Goal: Task Accomplishment & Management: Manage account settings

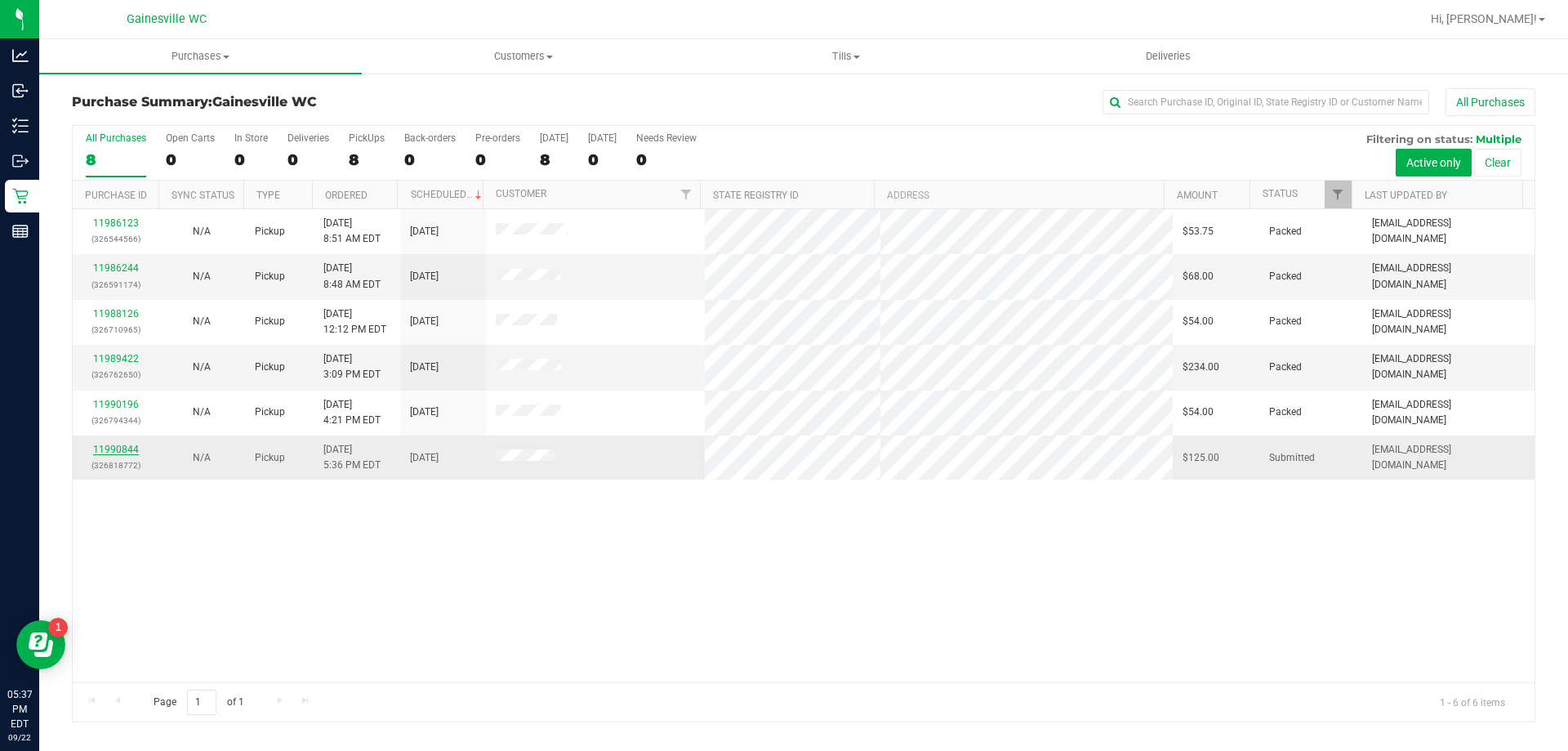
click at [110, 447] on link "11990844" at bounding box center [116, 449] width 45 height 12
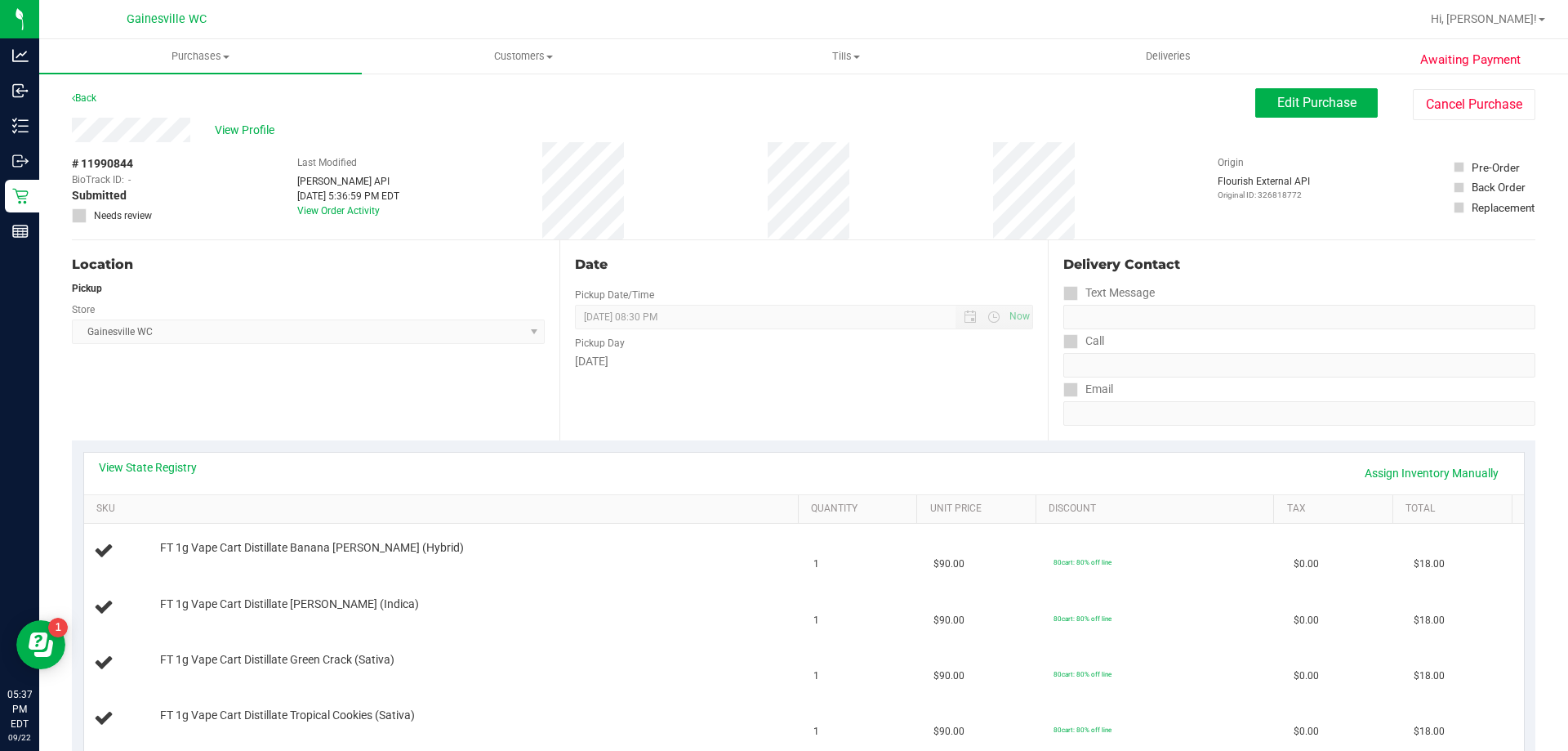
scroll to position [245, 0]
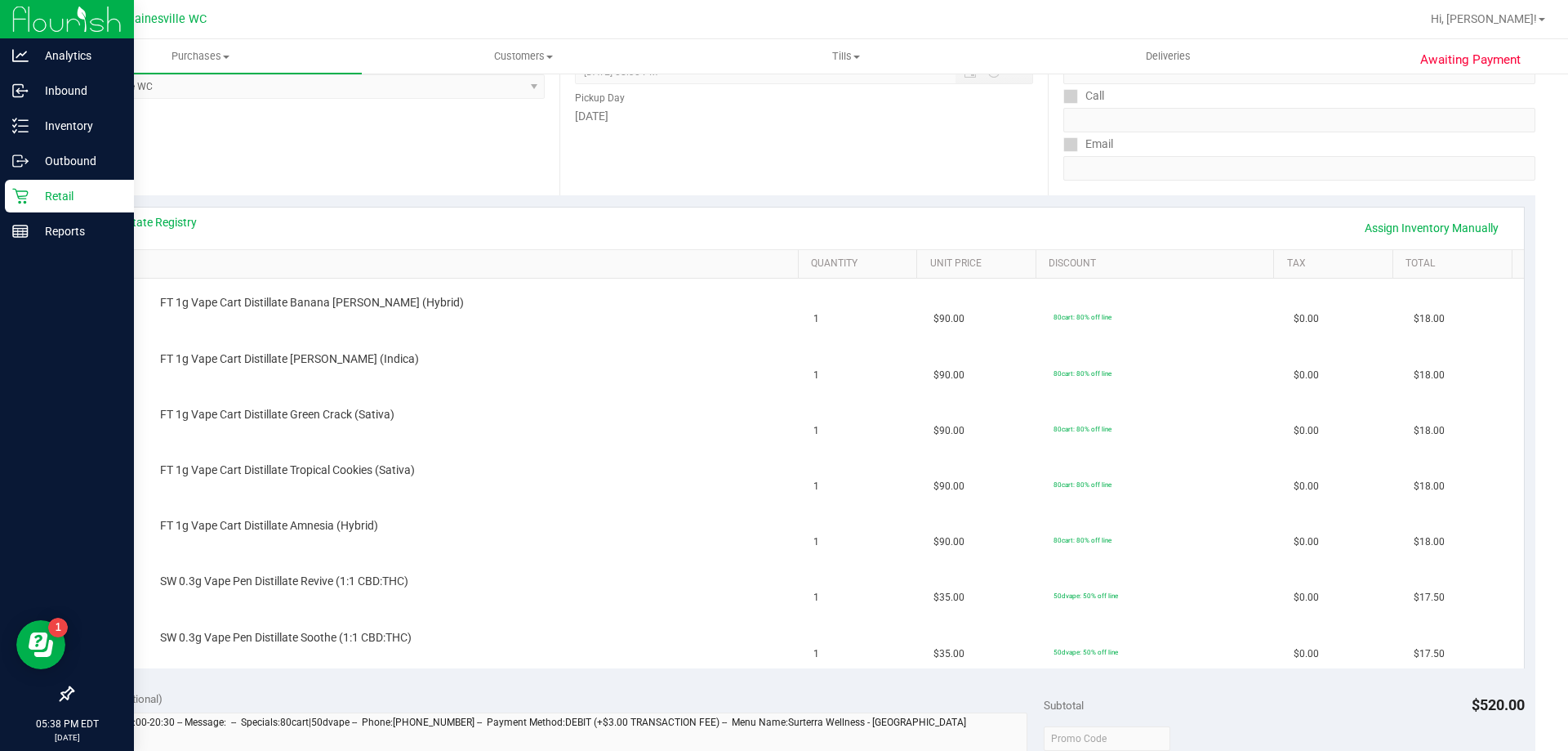
click at [39, 191] on p "Retail" at bounding box center [77, 196] width 98 height 20
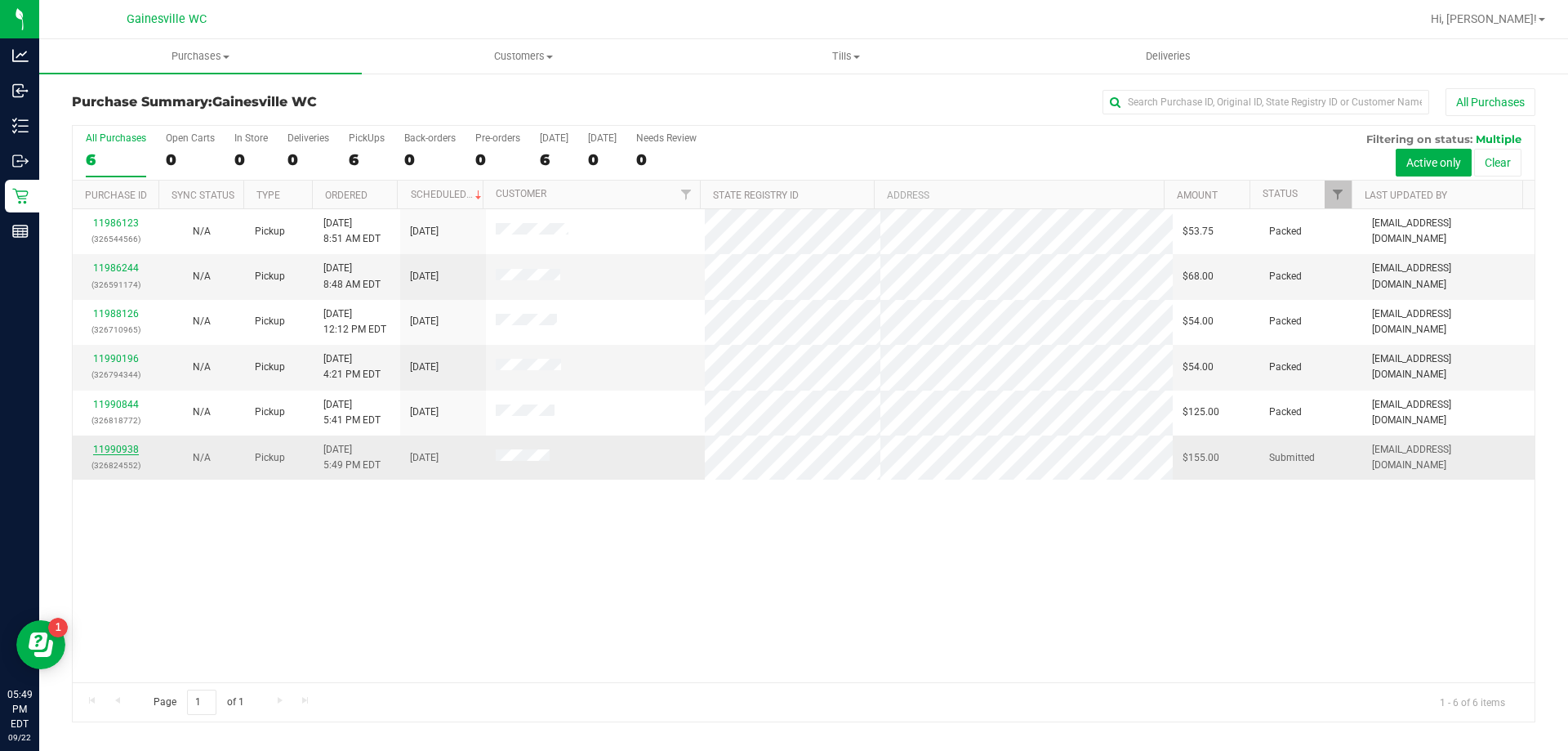
click at [133, 446] on link "11990938" at bounding box center [116, 449] width 45 height 12
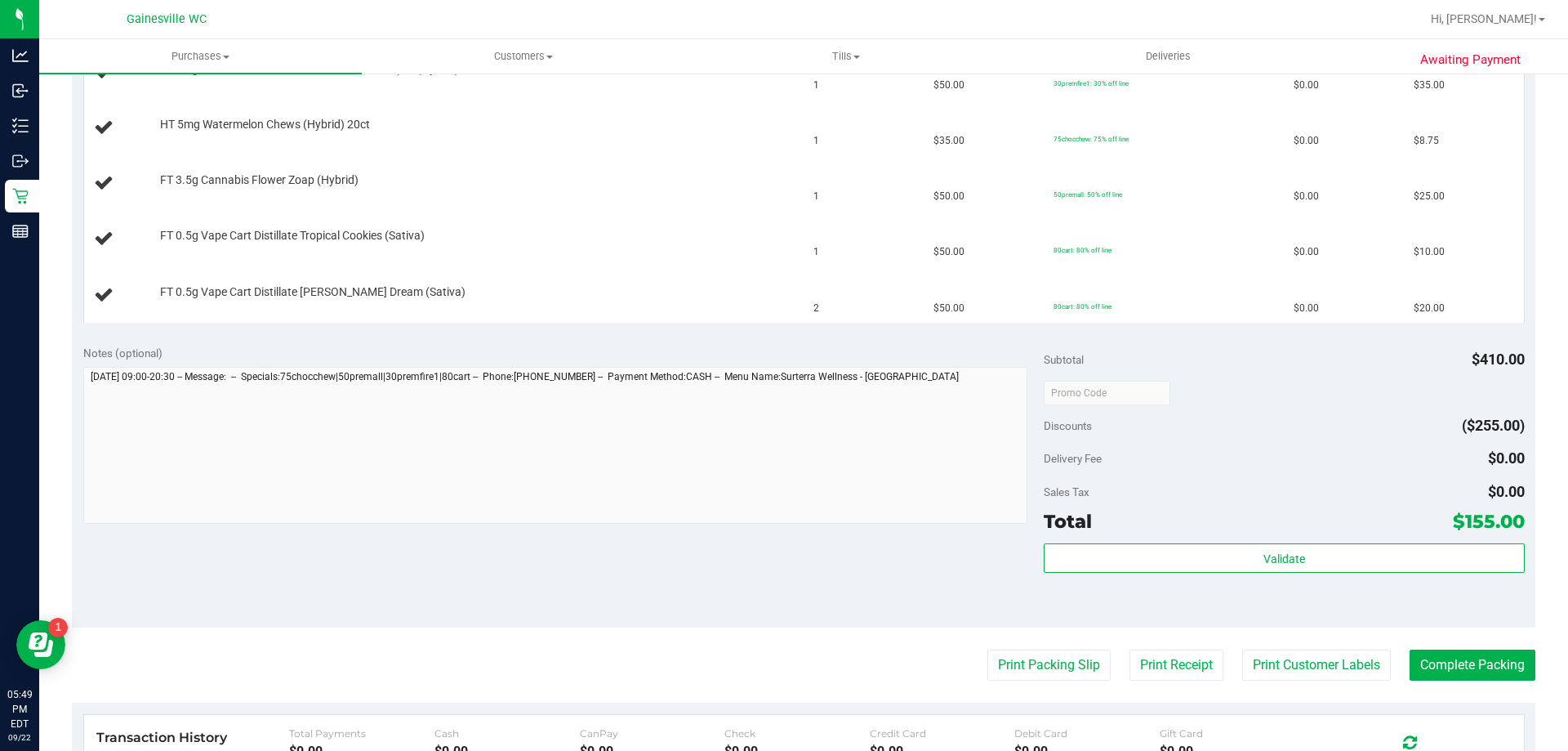
scroll to position [817, 0]
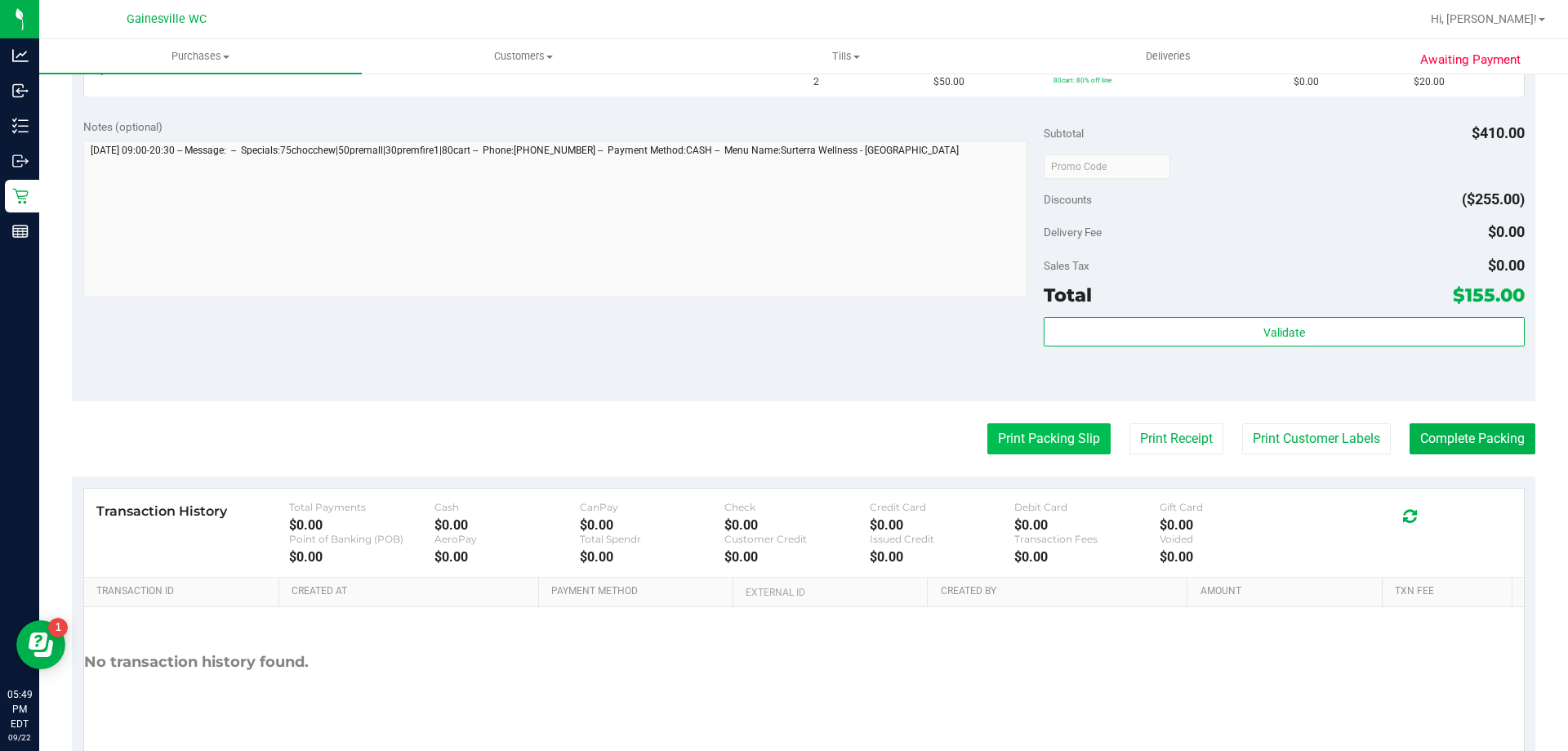
click at [1053, 427] on button "Print Packing Slip" at bounding box center [1049, 439] width 124 height 31
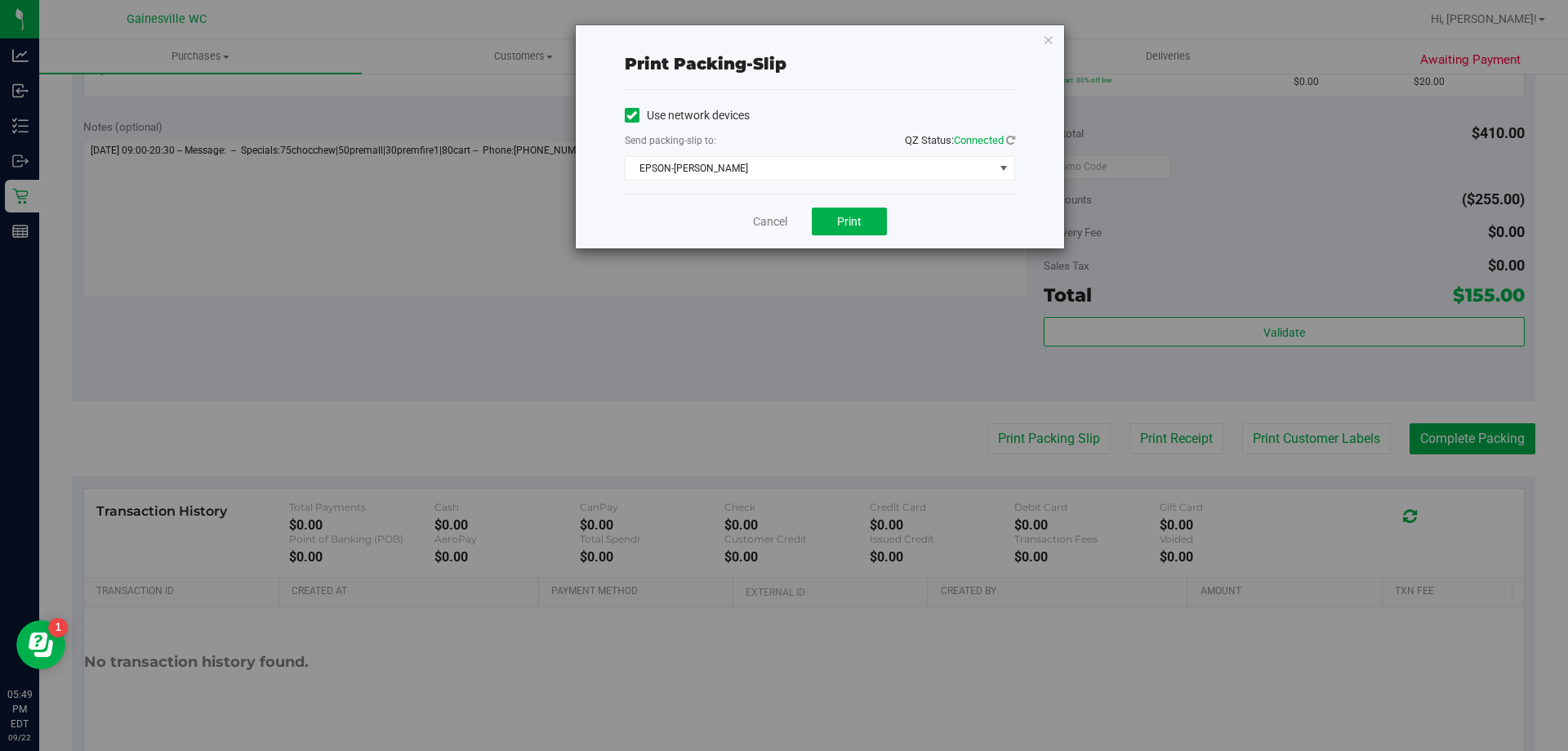
click at [889, 227] on div "Cancel Print" at bounding box center [819, 222] width 390 height 55
click at [868, 228] on button "Print" at bounding box center [849, 221] width 75 height 28
click at [774, 217] on link "Cancel" at bounding box center [770, 222] width 35 height 17
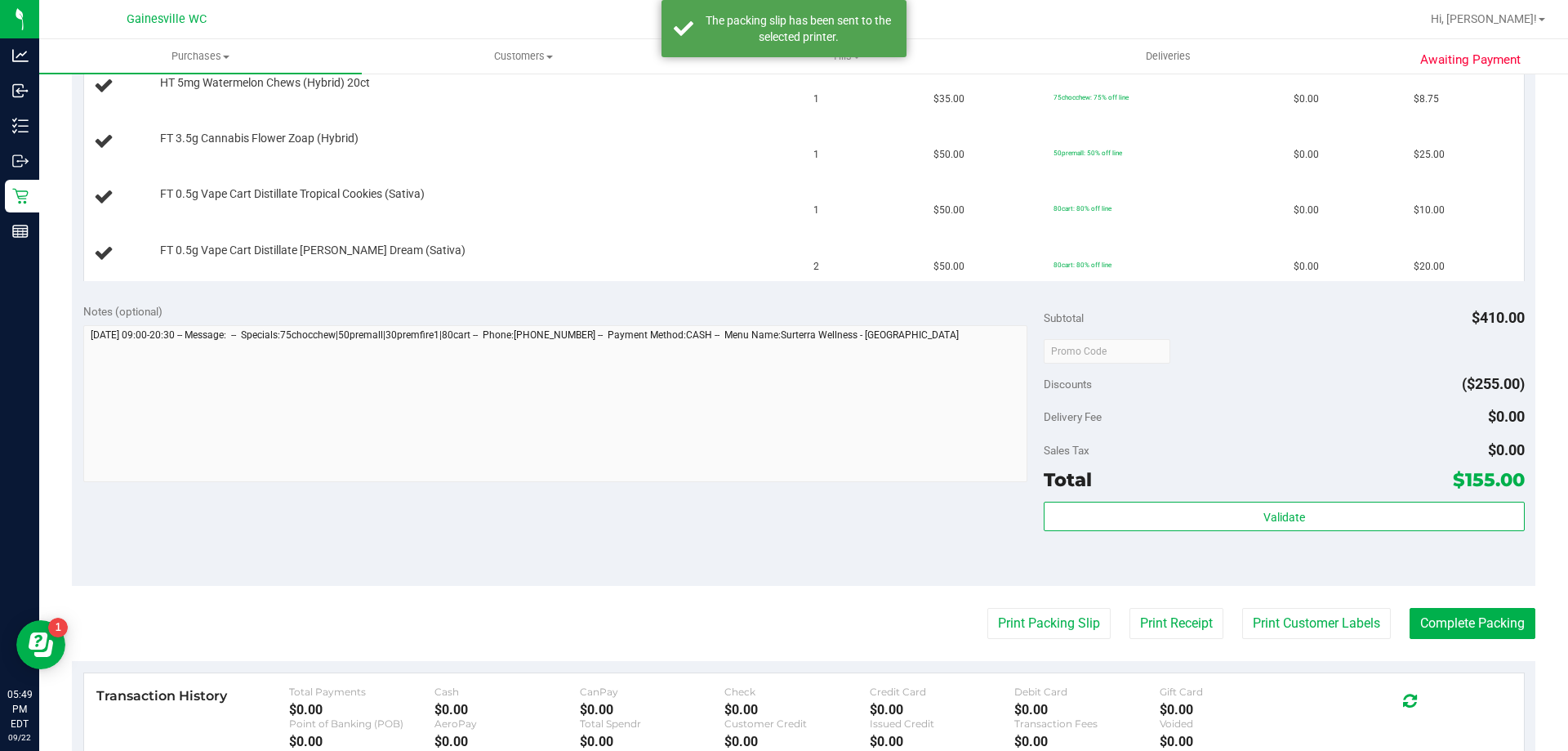
scroll to position [245, 0]
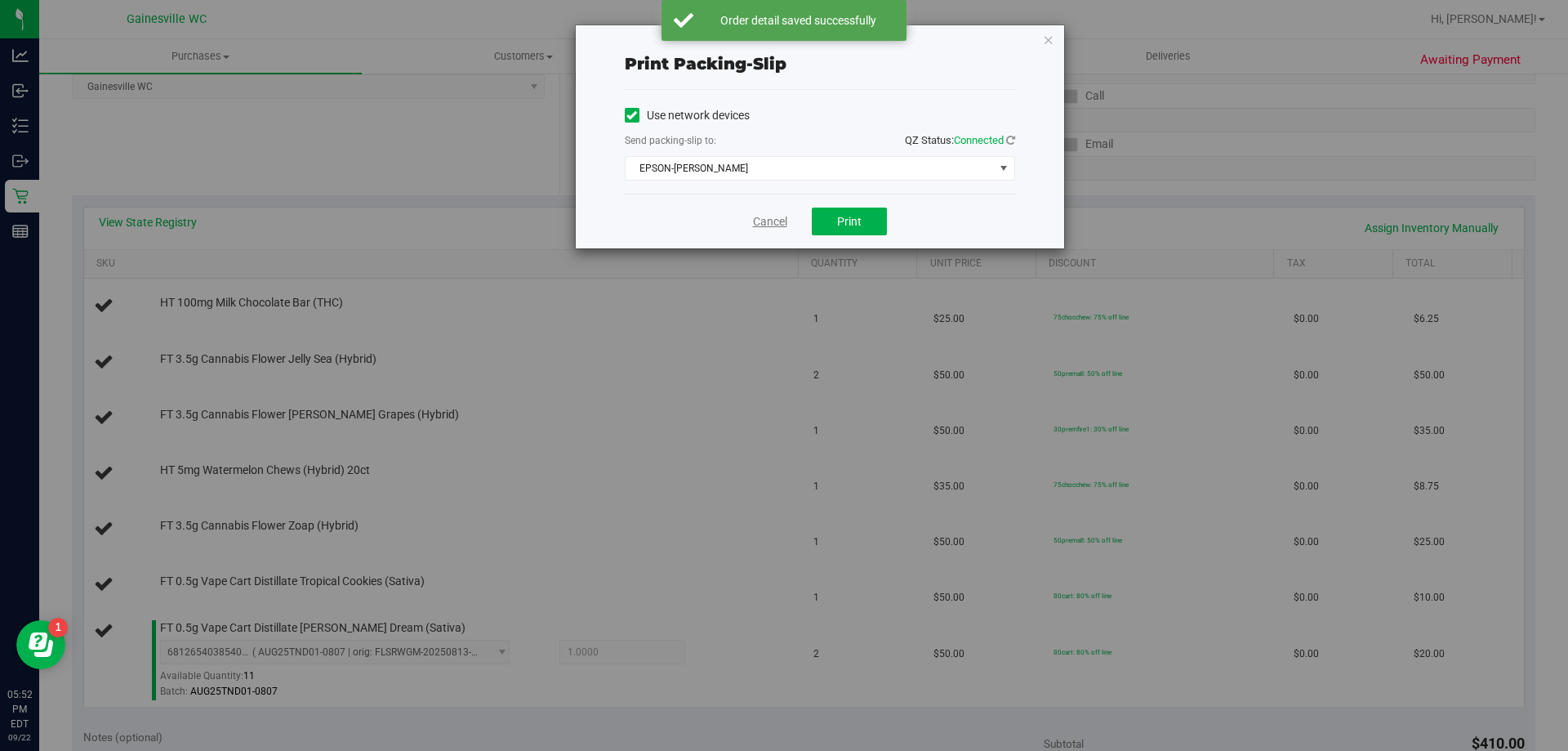
click at [758, 222] on link "Cancel" at bounding box center [770, 222] width 35 height 17
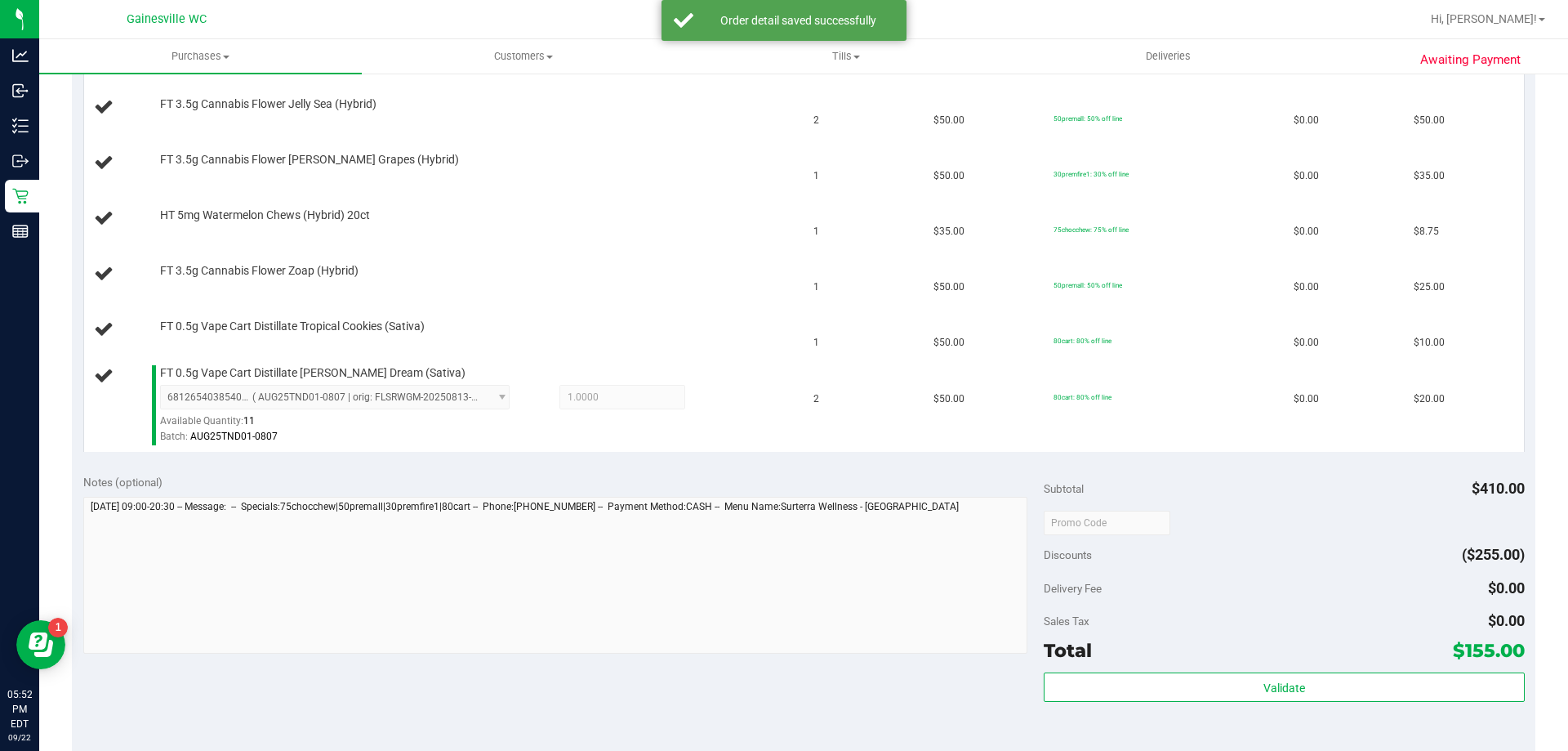
scroll to position [502, 0]
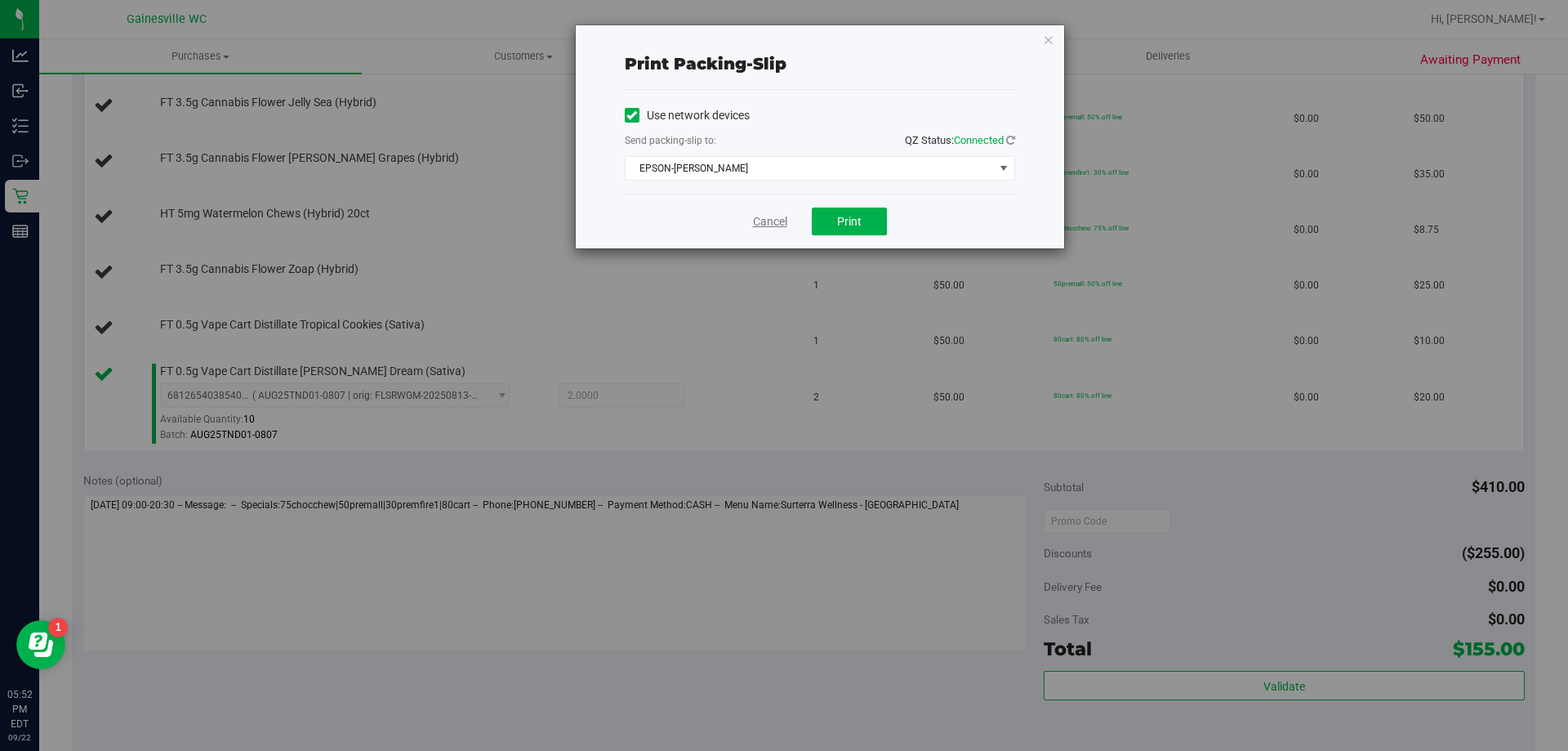
click at [775, 217] on link "Cancel" at bounding box center [770, 222] width 35 height 17
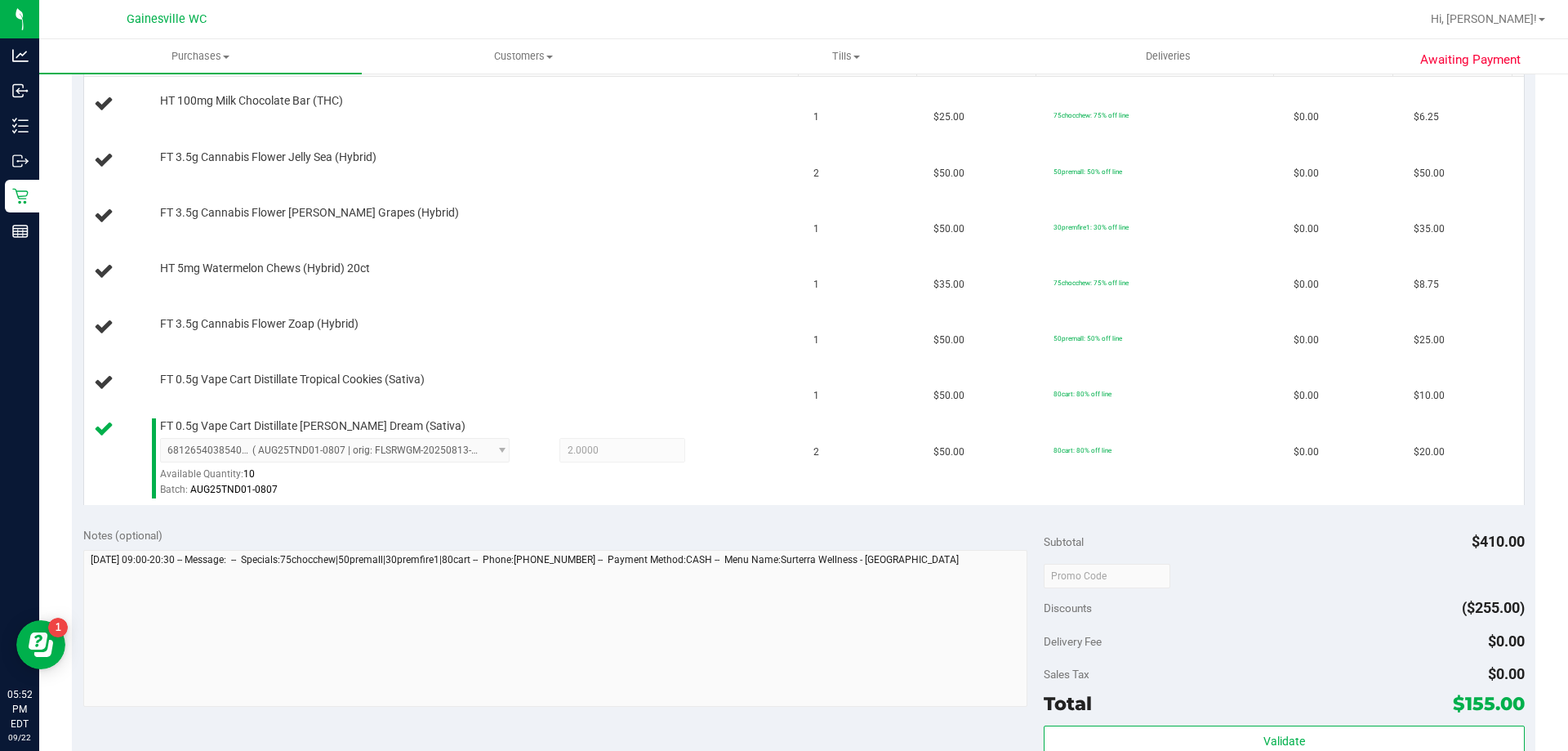
scroll to position [445, 0]
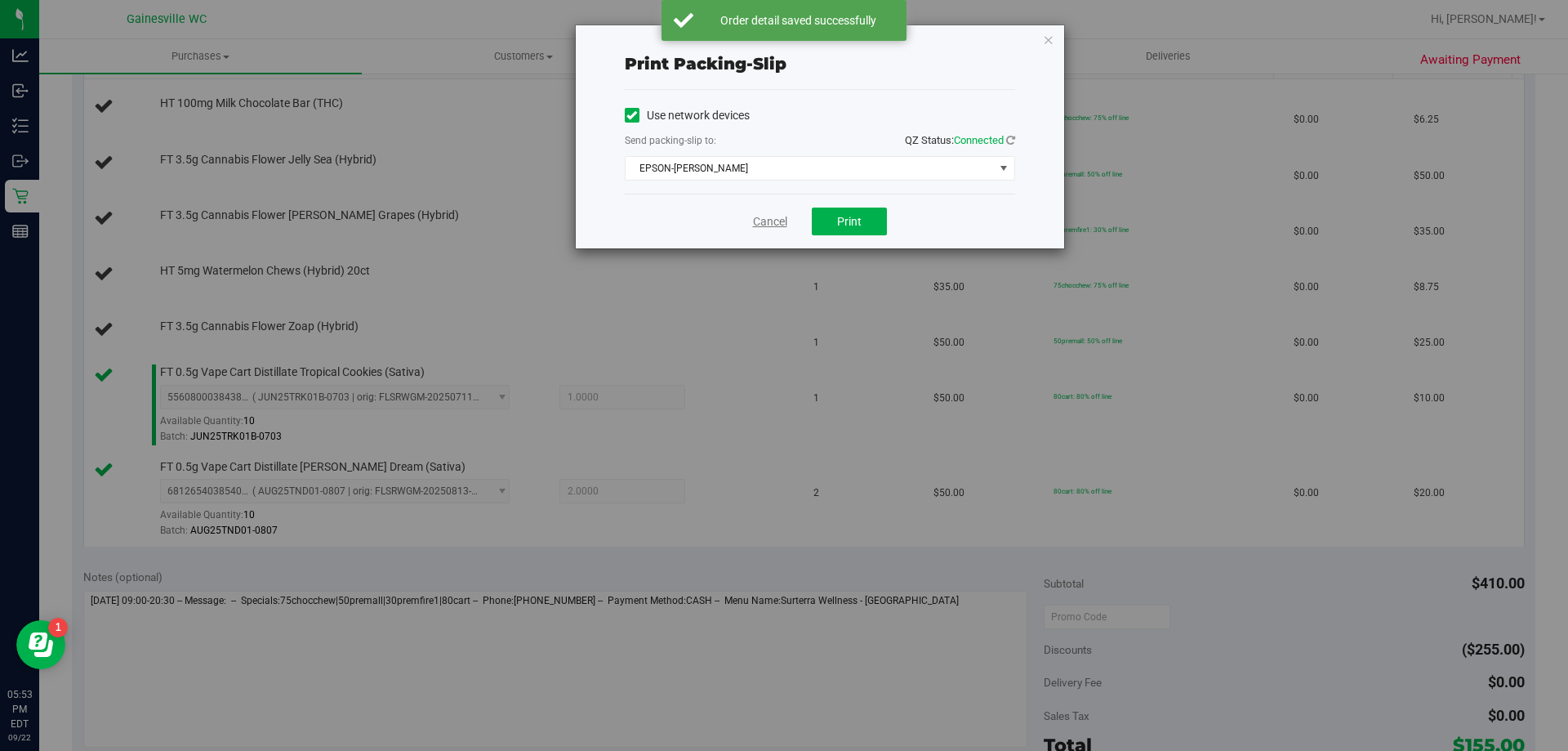
click at [774, 215] on link "Cancel" at bounding box center [770, 222] width 35 height 17
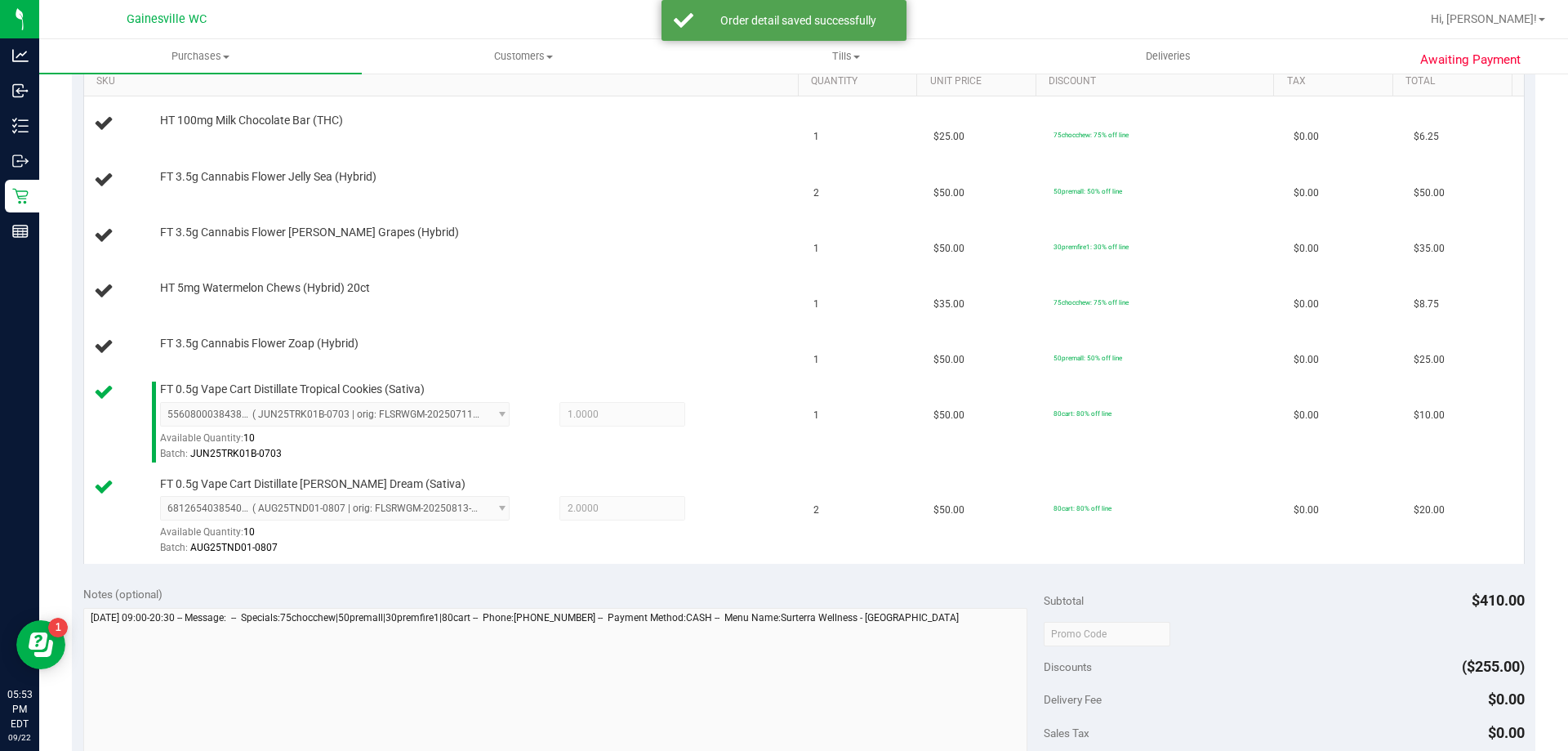
scroll to position [426, 0]
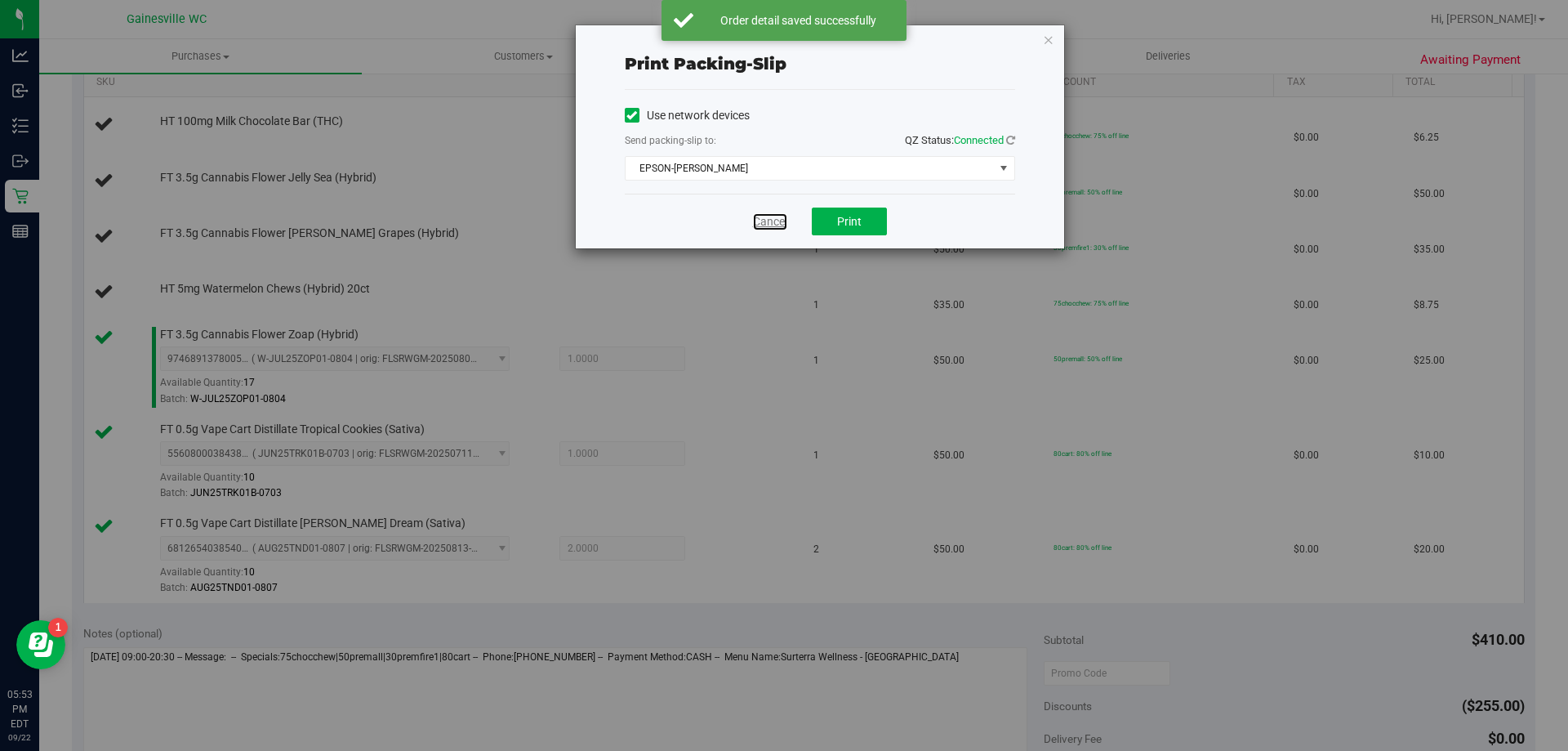
click at [763, 214] on link "Cancel" at bounding box center [770, 222] width 35 height 17
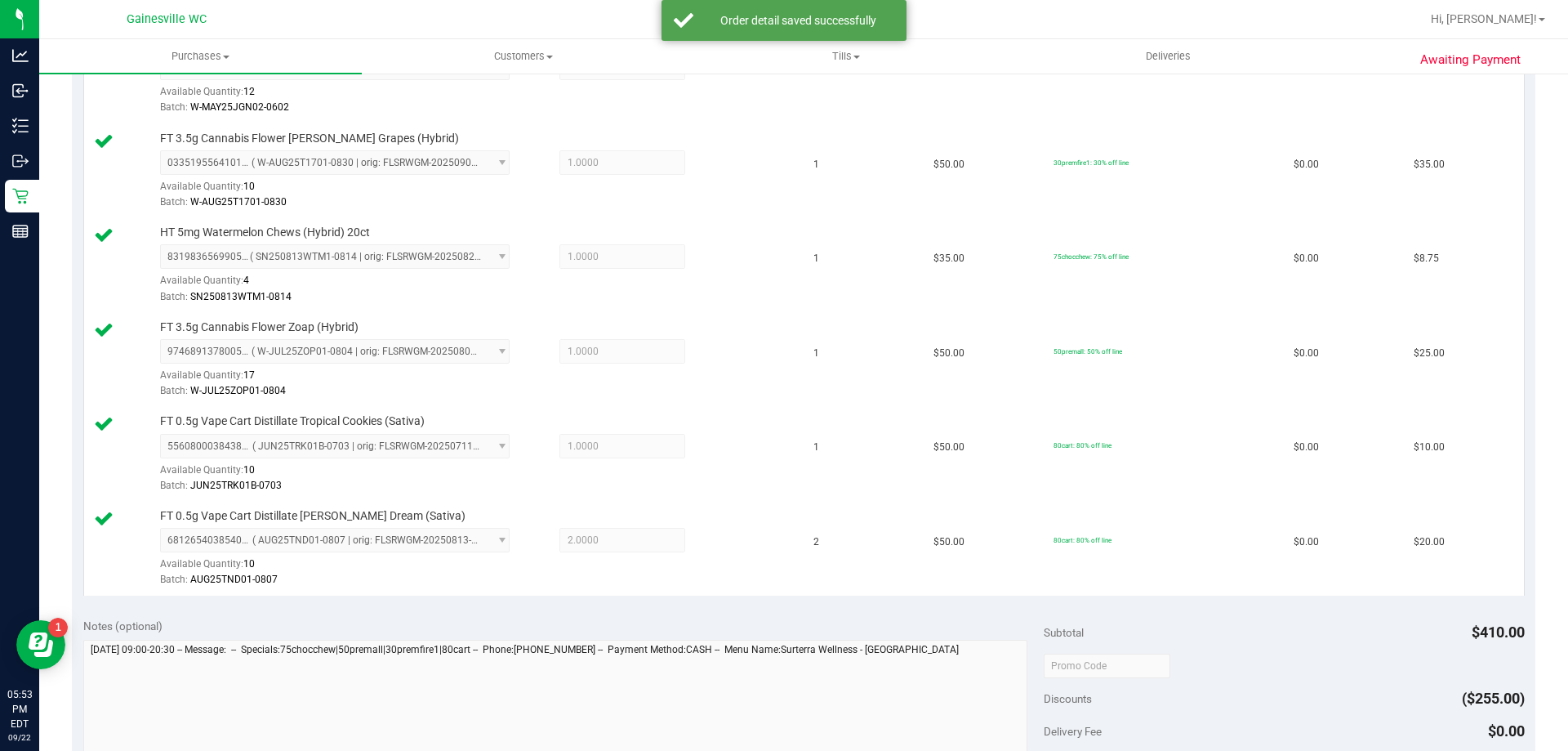
scroll to position [820, 0]
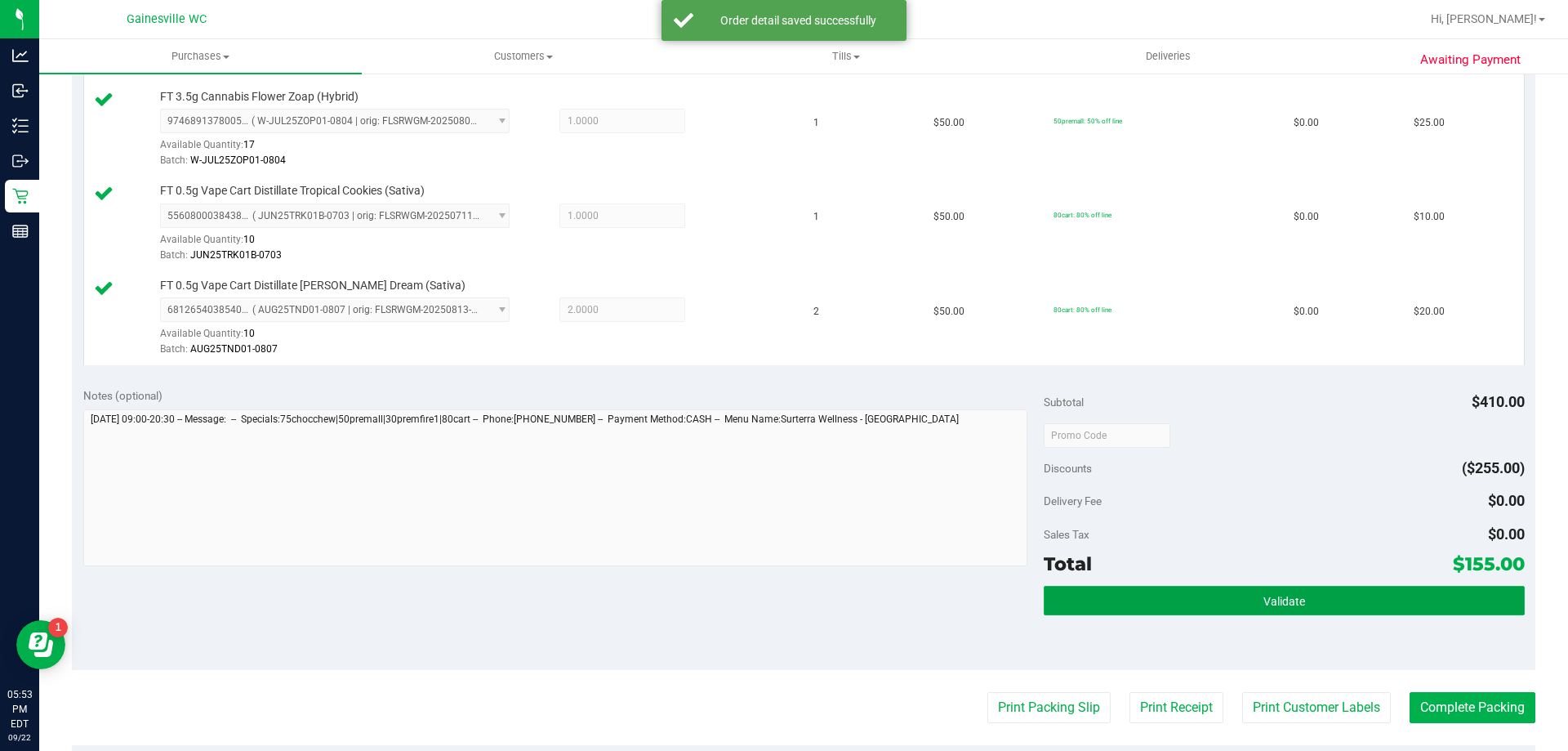
click at [1363, 591] on button "Validate" at bounding box center [1284, 600] width 480 height 29
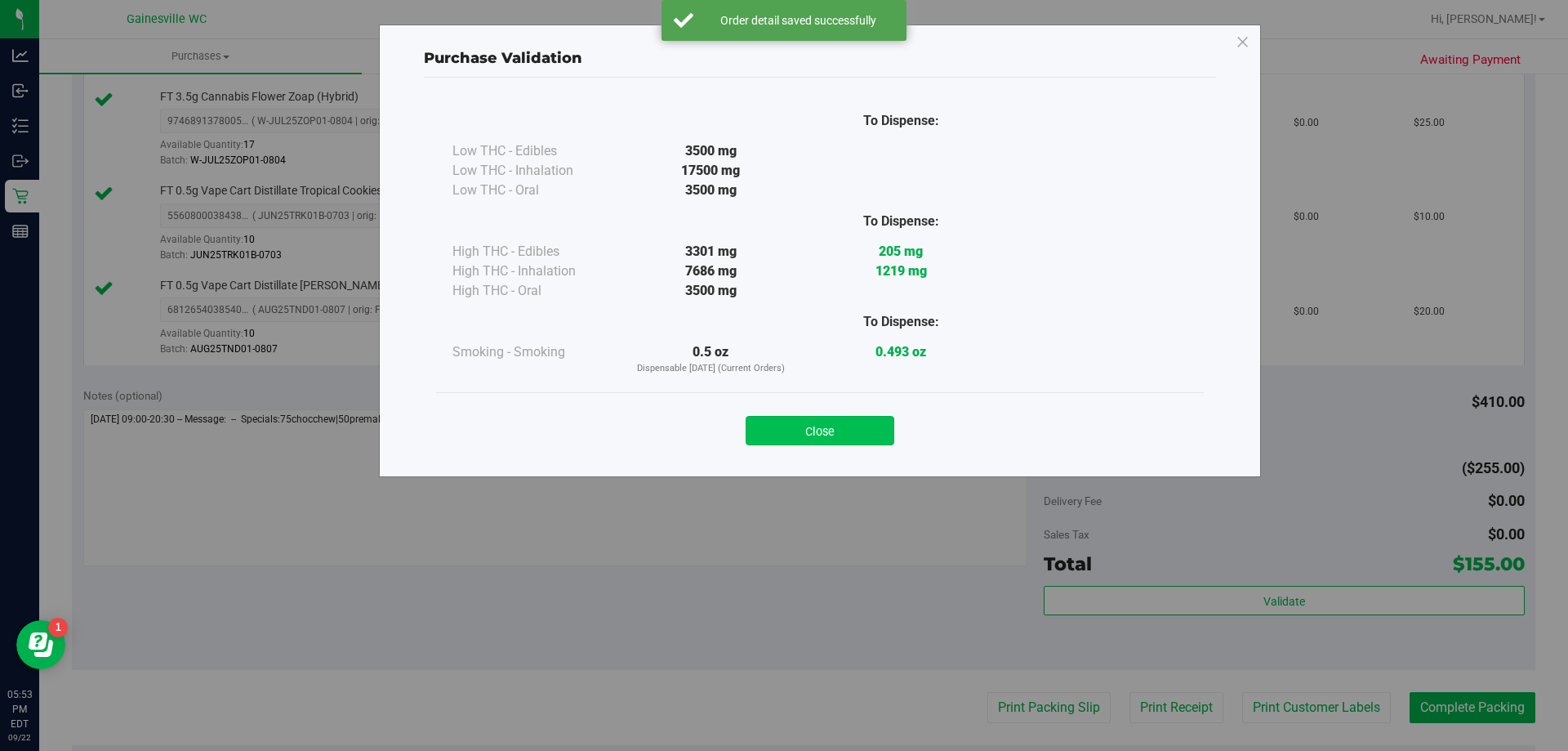
click at [852, 438] on button "Close" at bounding box center [819, 430] width 149 height 29
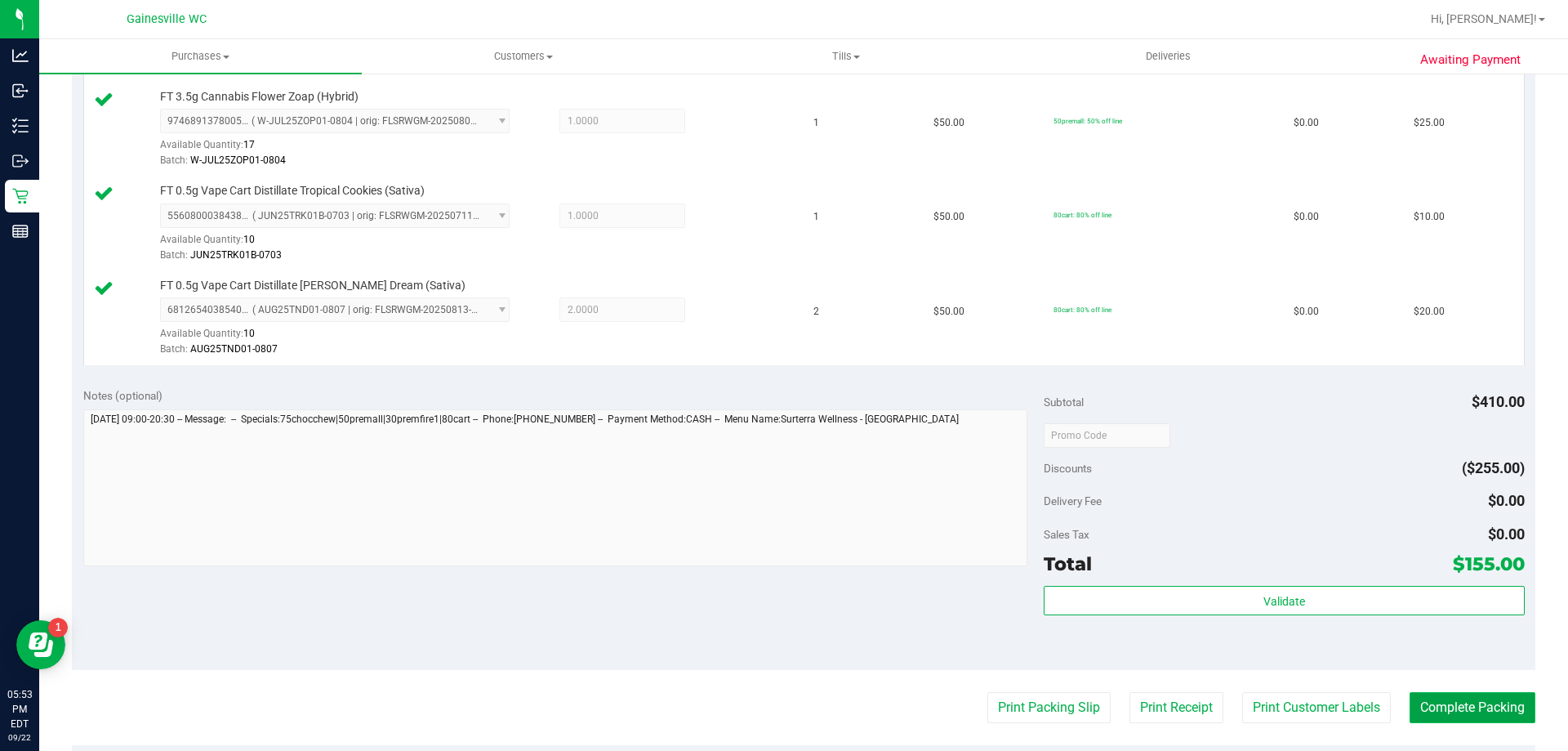
click at [1502, 707] on button "Complete Packing" at bounding box center [1472, 707] width 125 height 31
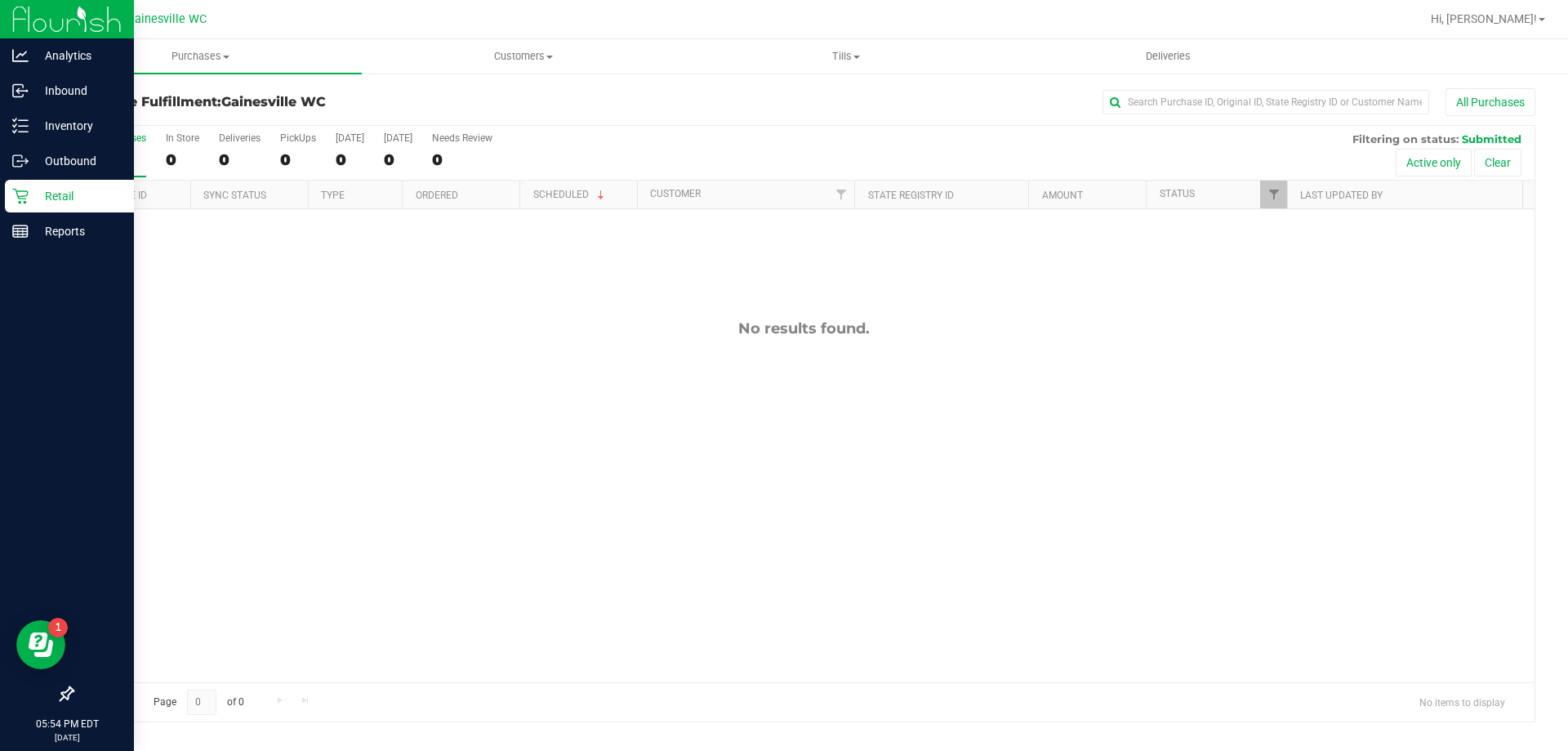
click at [36, 199] on p "Retail" at bounding box center [77, 196] width 98 height 20
